Goal: Task Accomplishment & Management: Use online tool/utility

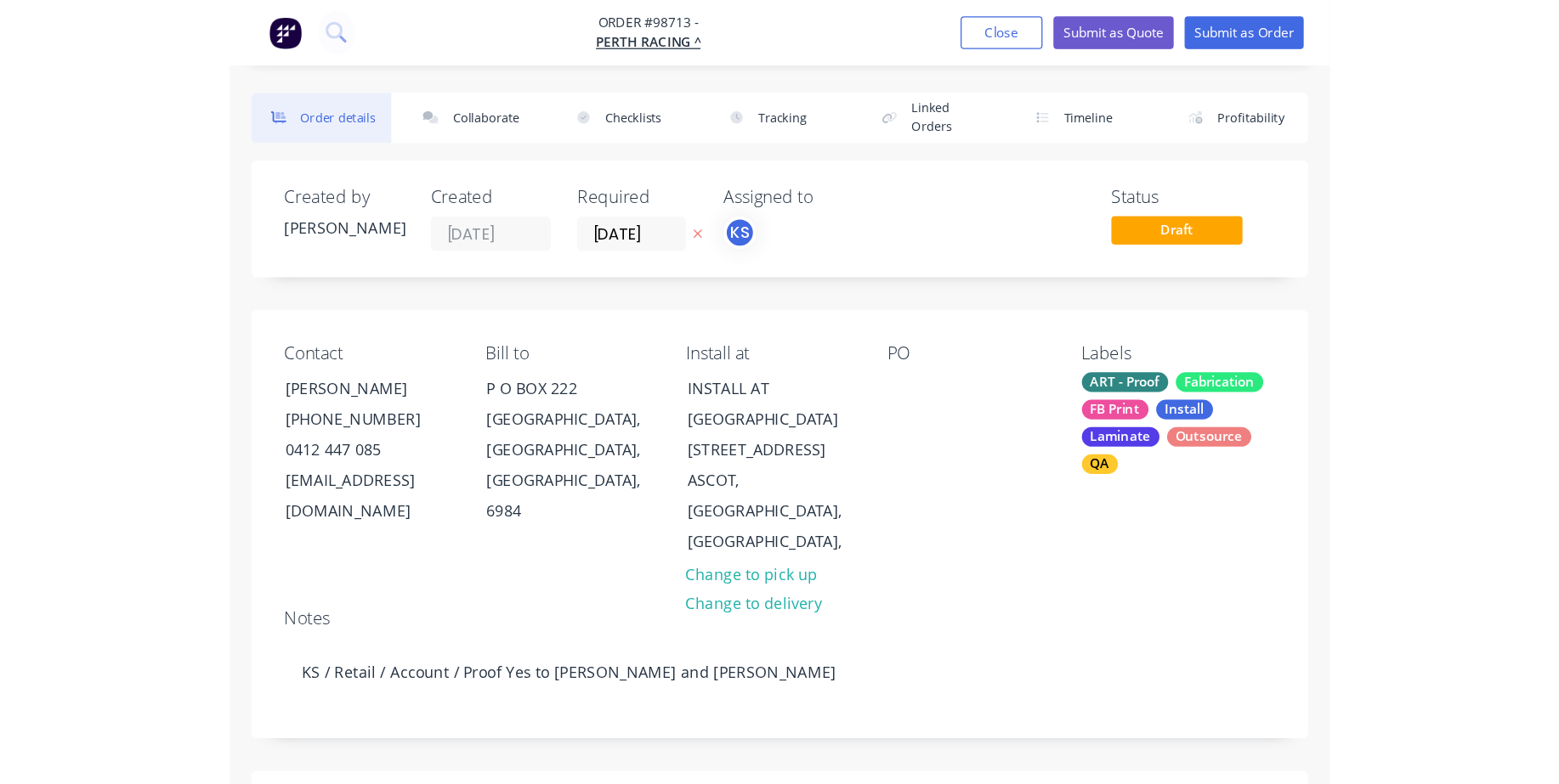
scroll to position [510, 0]
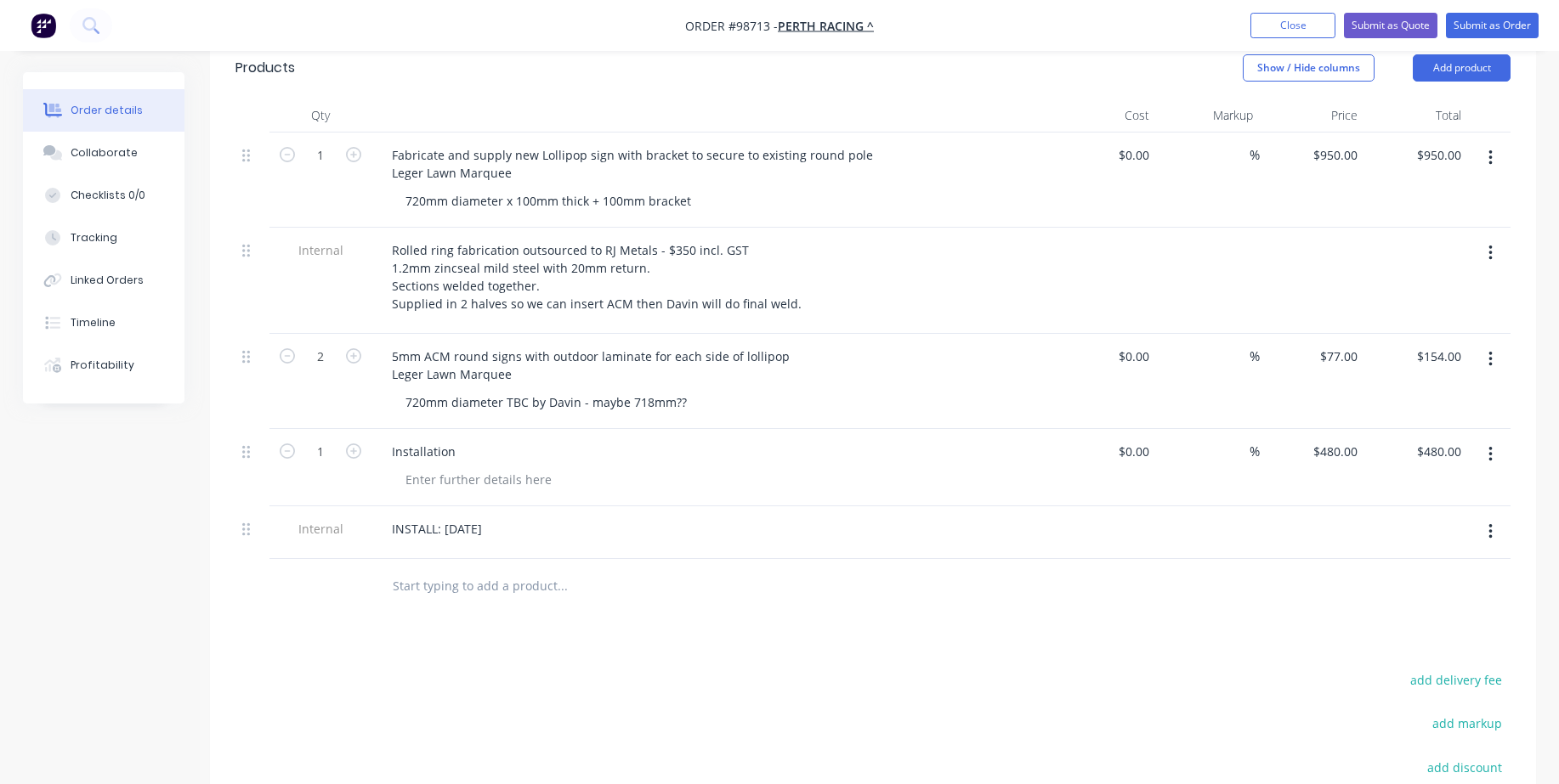
click at [595, 589] on div at bounding box center [677, 586] width 612 height 55
click at [557, 517] on div "INSTALL: [DATE]" at bounding box center [712, 528] width 667 height 24
click at [495, 517] on div "INSTALL: [DATE]" at bounding box center [436, 528] width 117 height 24
click at [515, 570] on input "text" at bounding box center [561, 586] width 340 height 34
click at [539, 517] on div "INSTALL: [DATE] - Davin" at bounding box center [459, 528] width 161 height 24
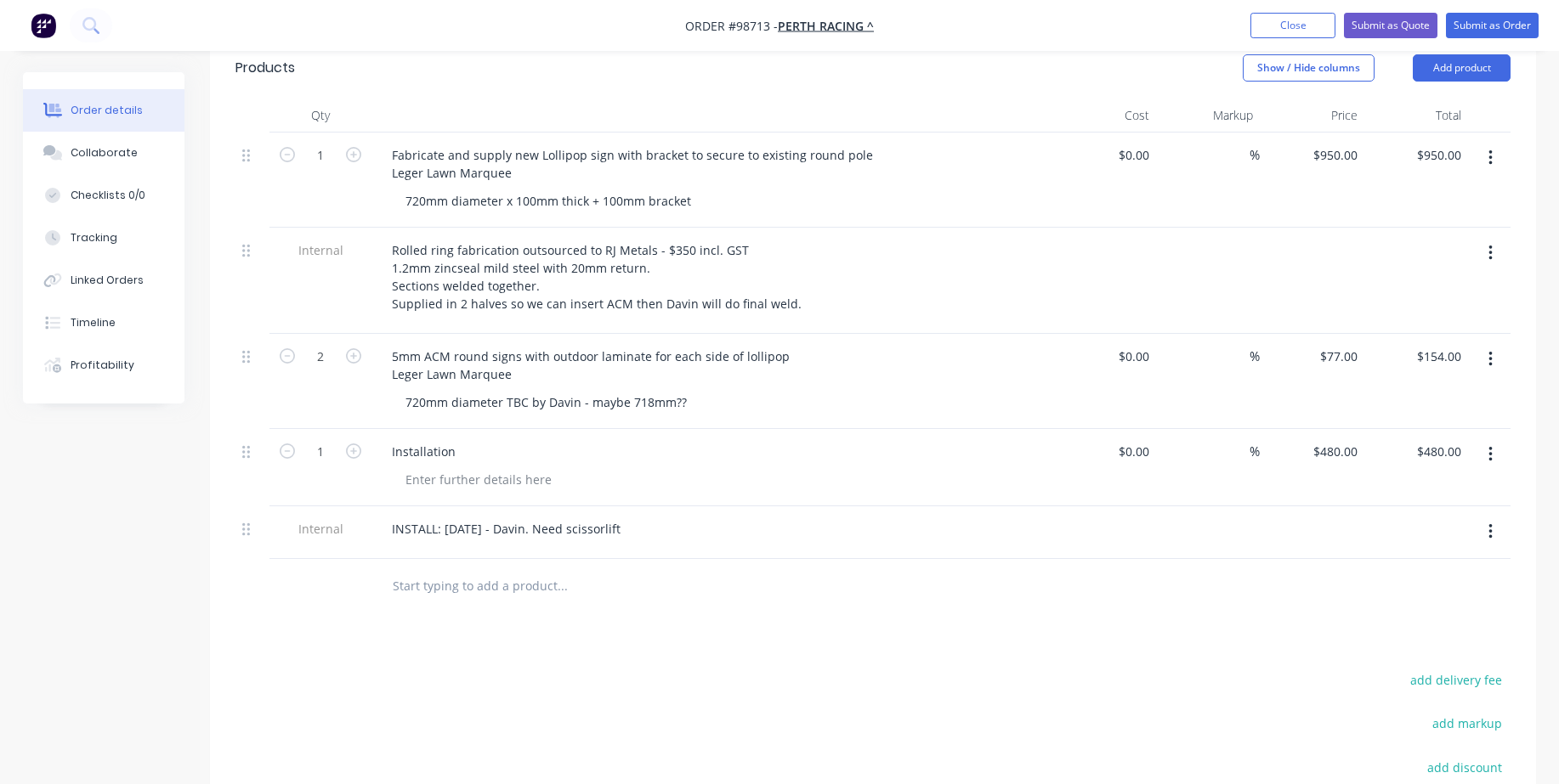
click at [539, 559] on div at bounding box center [677, 586] width 612 height 55
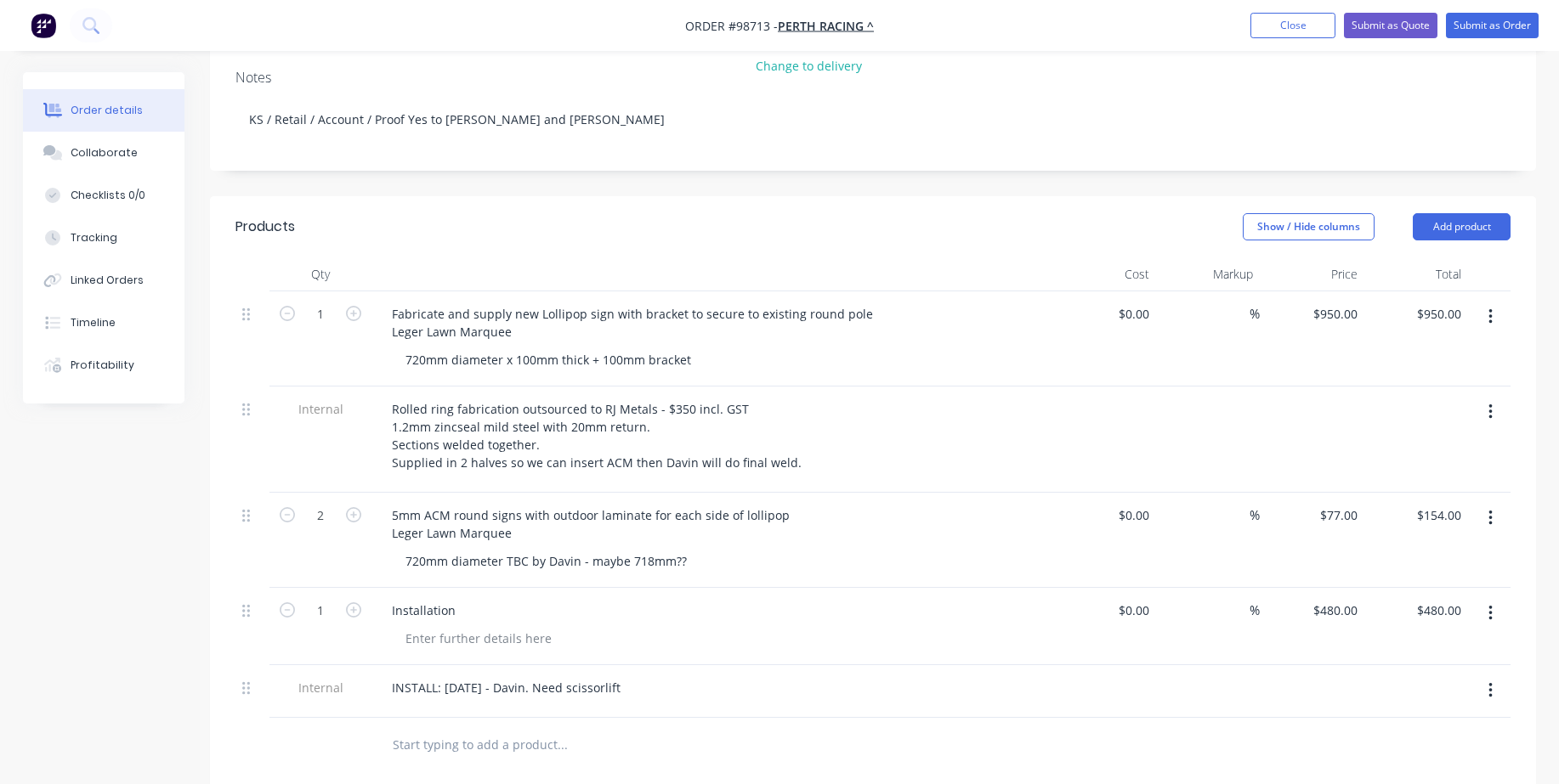
scroll to position [340, 0]
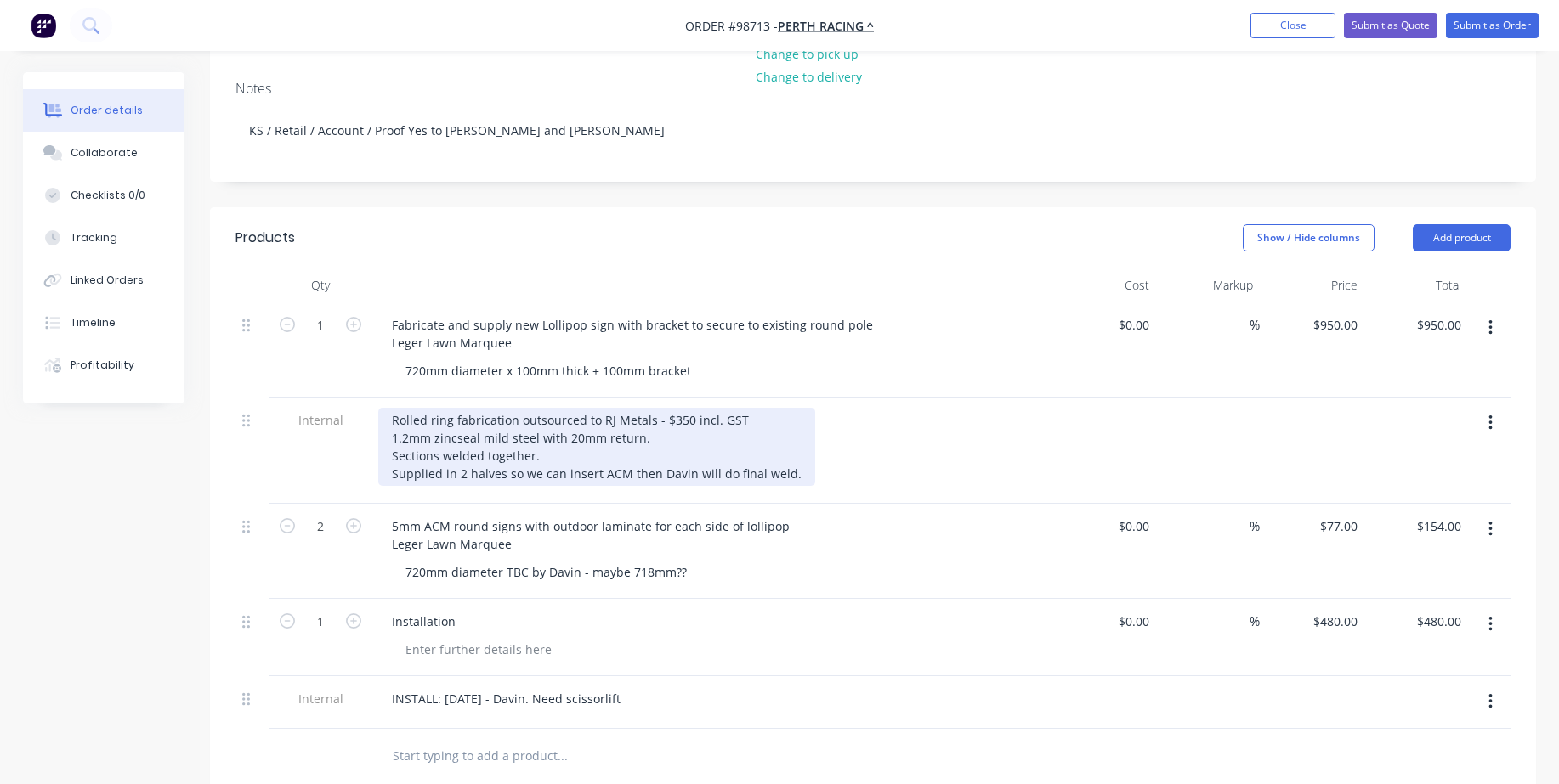
click at [695, 408] on div "Rolled ring fabrication outsourced to RJ Metals - $350 incl. GST 1.2mm zincseal…" at bounding box center [596, 447] width 437 height 78
click at [682, 408] on div "Rolled ring fabrication outsourced to RJ Metals - $350 incl. GST 1.2mm zincseal…" at bounding box center [596, 447] width 437 height 78
click at [684, 408] on div "Rolled ring fabrication outsourced to RJ Metals - $350 incl. GST 1.2mm zincseal…" at bounding box center [596, 447] width 437 height 78
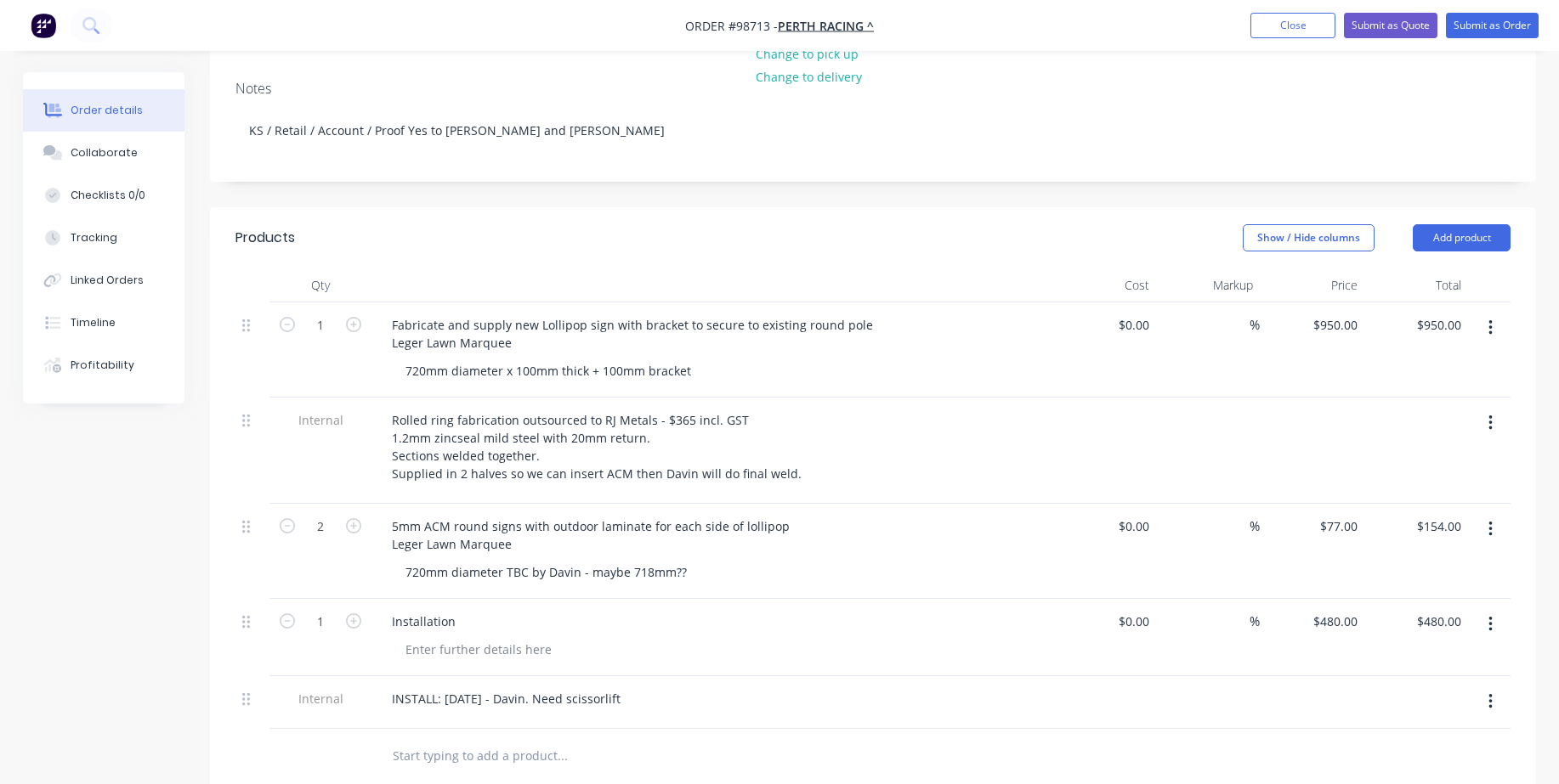
click at [855, 610] on div at bounding box center [873, 756] width 1275 height 55
